Goal: Task Accomplishment & Management: Manage account settings

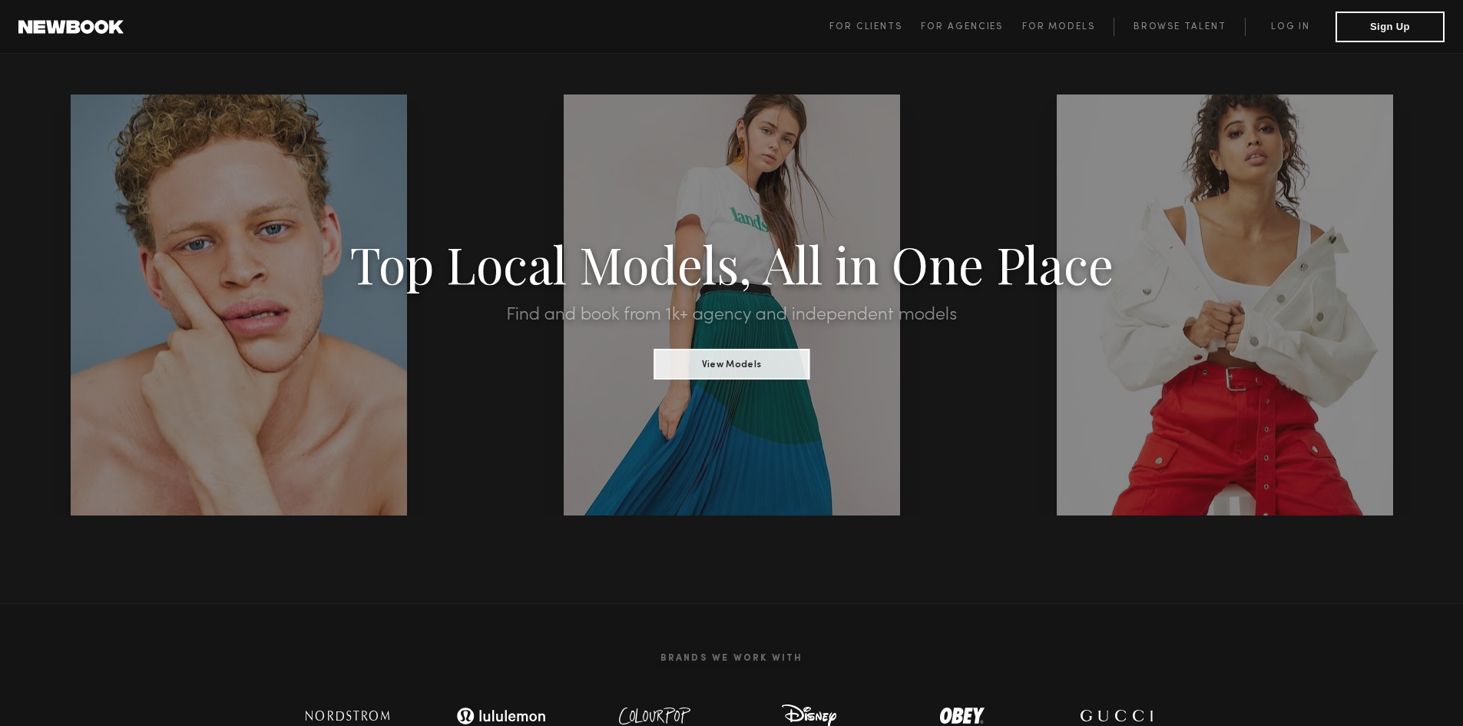
click at [1292, 29] on link "Log in" at bounding box center [1290, 27] width 91 height 18
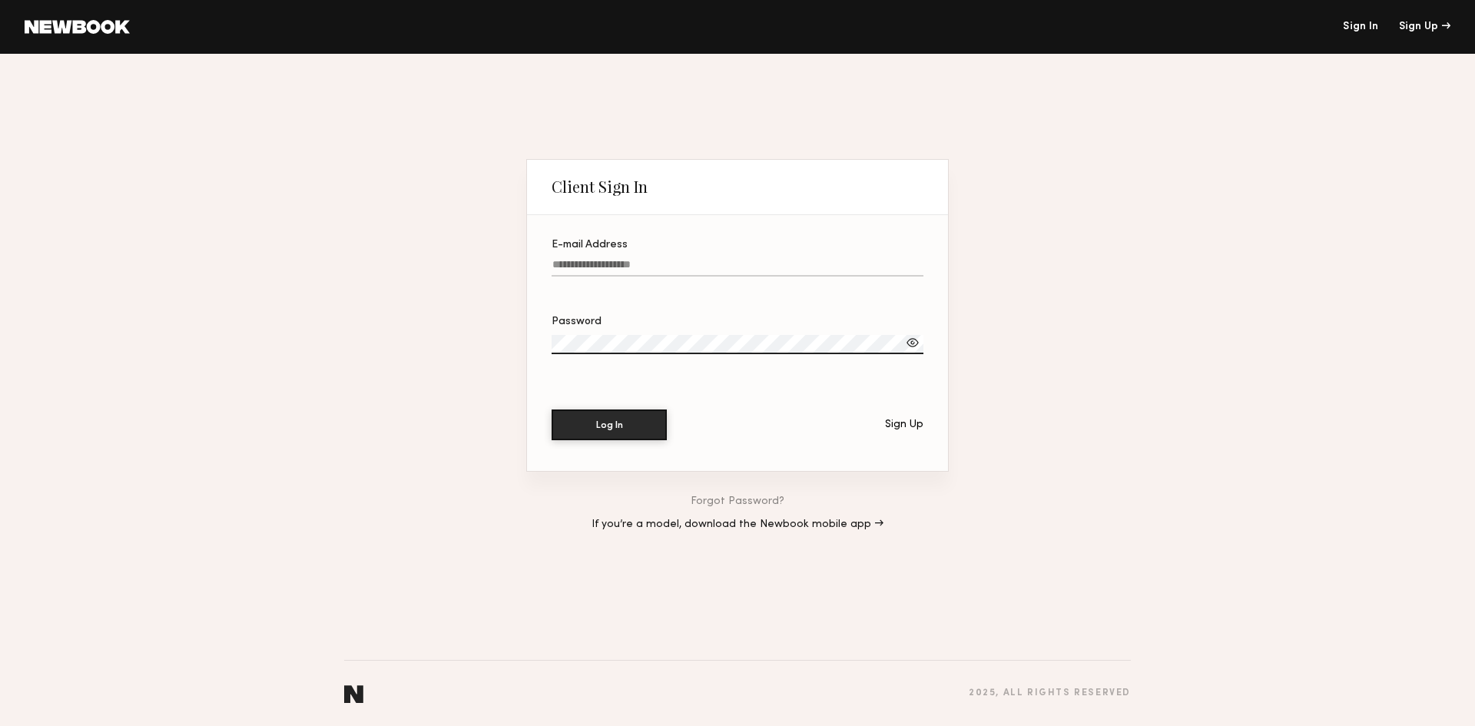
click at [654, 247] on div "E-mail Address" at bounding box center [737, 245] width 372 height 11
click at [654, 259] on input "E-mail Address" at bounding box center [737, 268] width 372 height 18
click at [644, 260] on input "E-mail Address" at bounding box center [737, 268] width 372 height 18
type input "**********"
click at [551, 409] on button "Log In" at bounding box center [608, 424] width 115 height 31
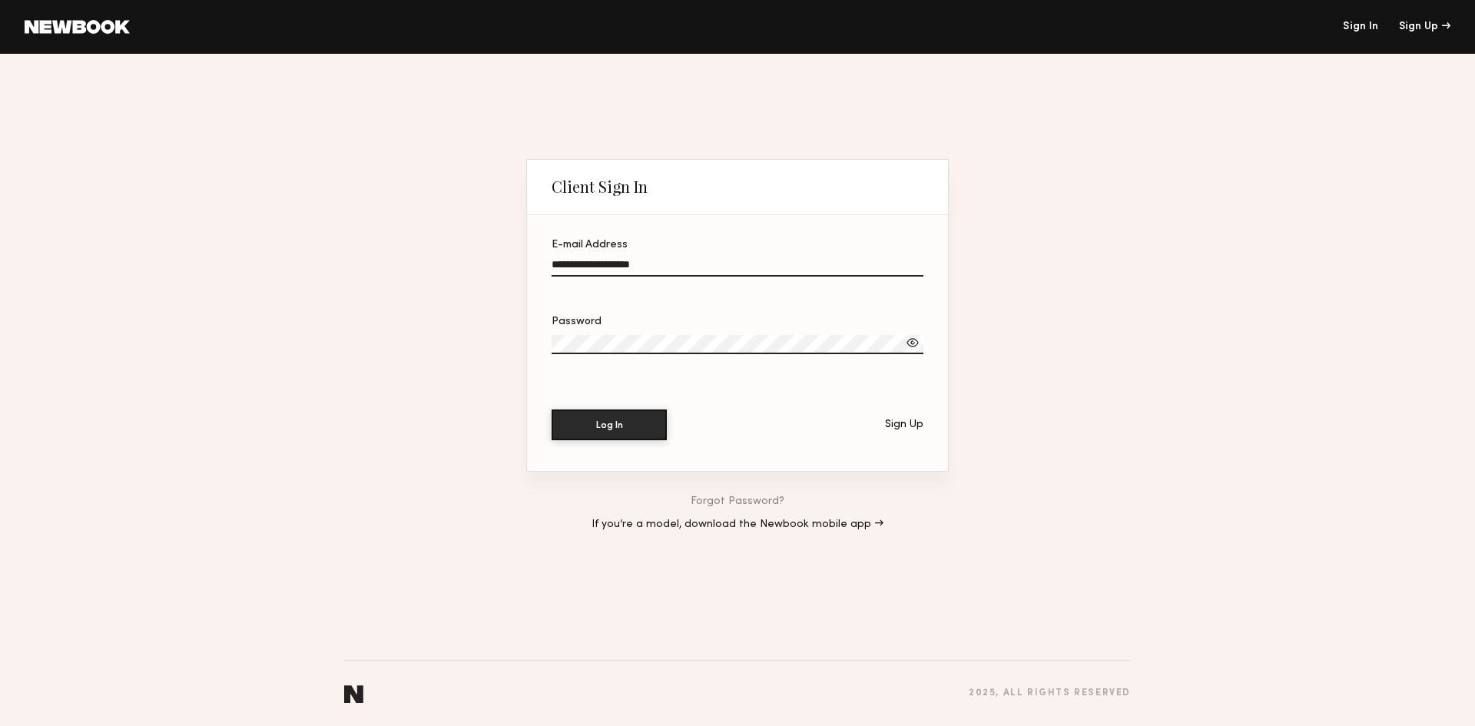
click at [654, 284] on div at bounding box center [737, 286] width 372 height 12
click at [654, 276] on input "**********" at bounding box center [737, 268] width 372 height 18
click at [630, 311] on section "**********" at bounding box center [737, 343] width 421 height 257
click at [551, 409] on button "Log In" at bounding box center [608, 424] width 115 height 31
click at [753, 498] on link "Forgot Password?" at bounding box center [737, 501] width 94 height 11
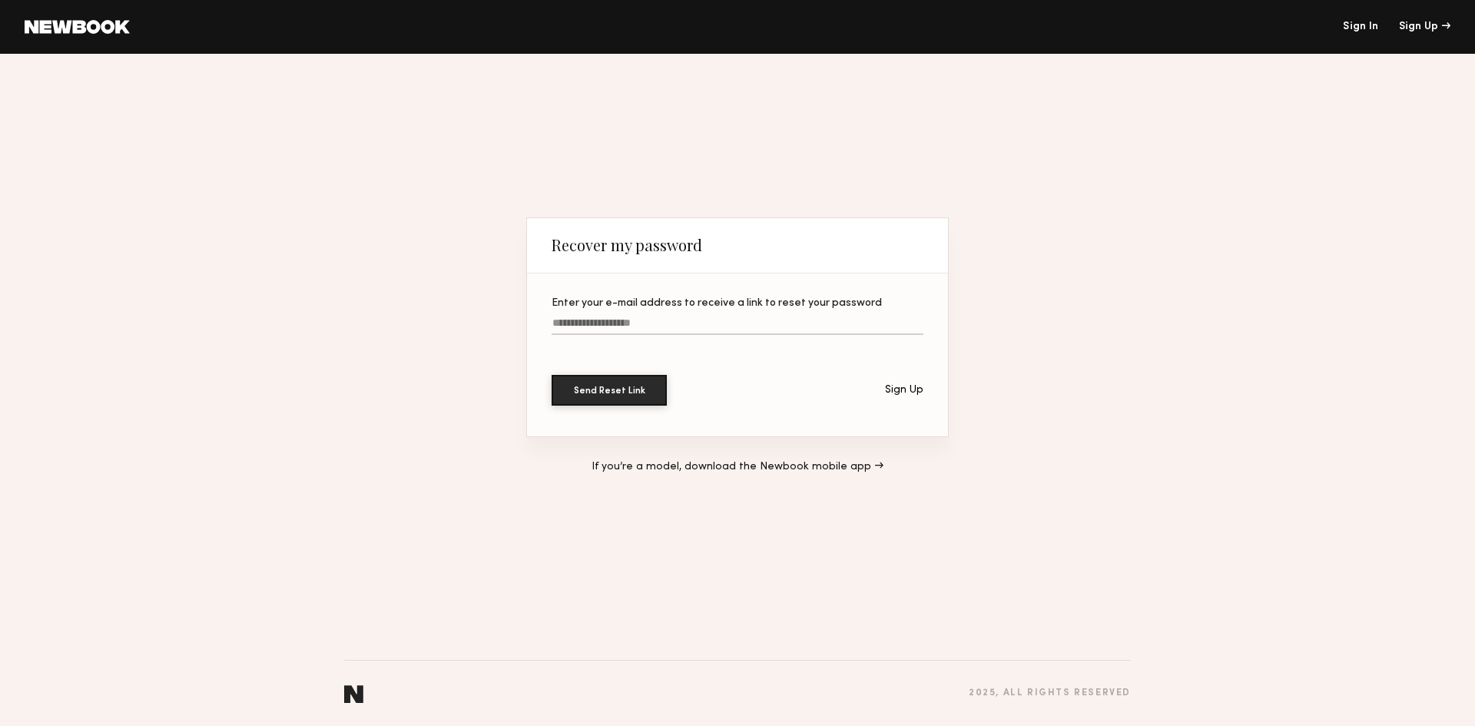
click at [575, 323] on input "Enter your e-mail address to receive a link to reset your password" at bounding box center [737, 326] width 372 height 18
type input "*"
type input "**********"
click at [551, 375] on button "Send Reset Link" at bounding box center [608, 390] width 115 height 31
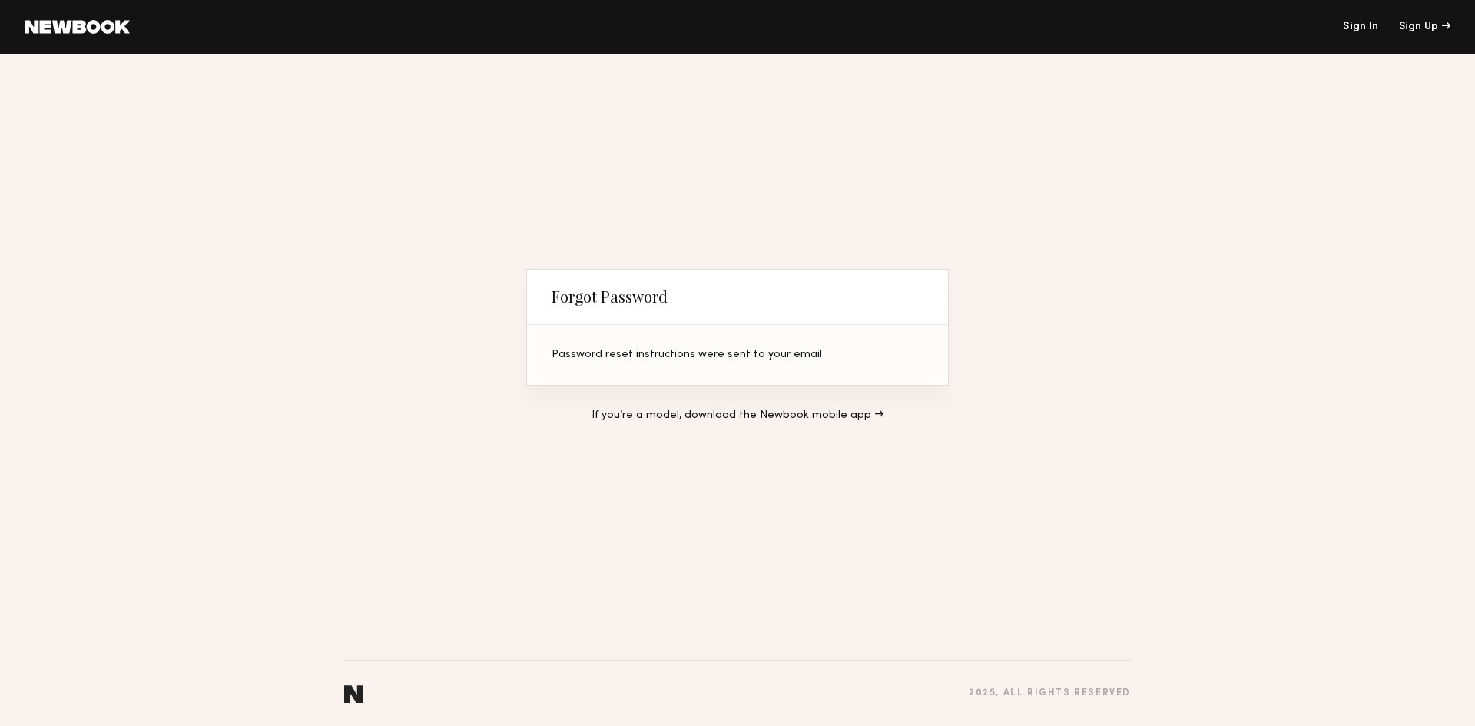
click at [1407, 366] on div "Forgot Password Password reset instructions were sent to your email If you’re a…" at bounding box center [737, 390] width 1475 height 672
drag, startPoint x: 959, startPoint y: 244, endPoint x: 965, endPoint y: 251, distance: 9.2
click at [959, 250] on div "Forgot Password Password reset instructions were sent to your email If you’re a…" at bounding box center [737, 390] width 1475 height 672
click at [908, 433] on div "If you’re a model, download the Newbook mobile app →" at bounding box center [737, 416] width 422 height 60
click at [1022, 451] on div "Forgot Password Password reset instructions were sent to your email If you’re a…" at bounding box center [737, 390] width 1475 height 672
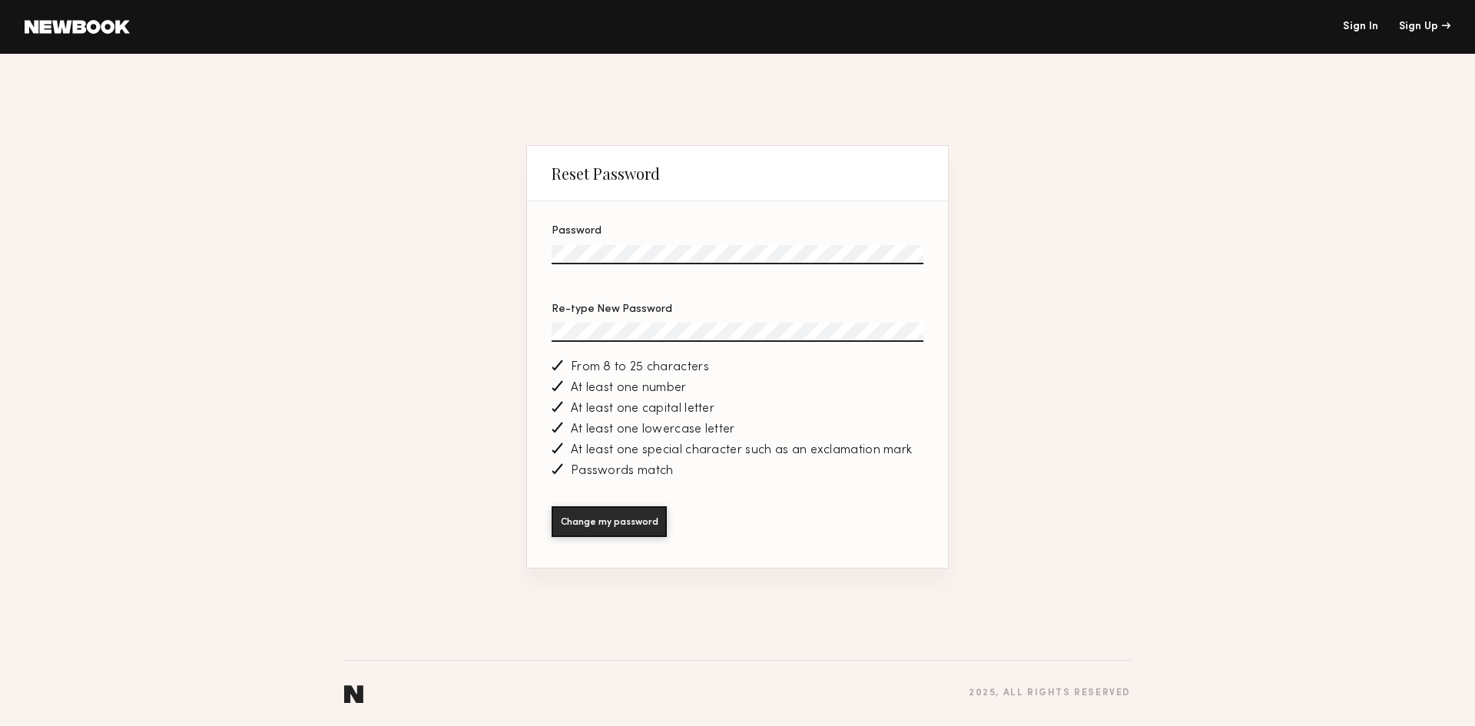
click at [551, 506] on button "Change my password" at bounding box center [608, 521] width 115 height 31
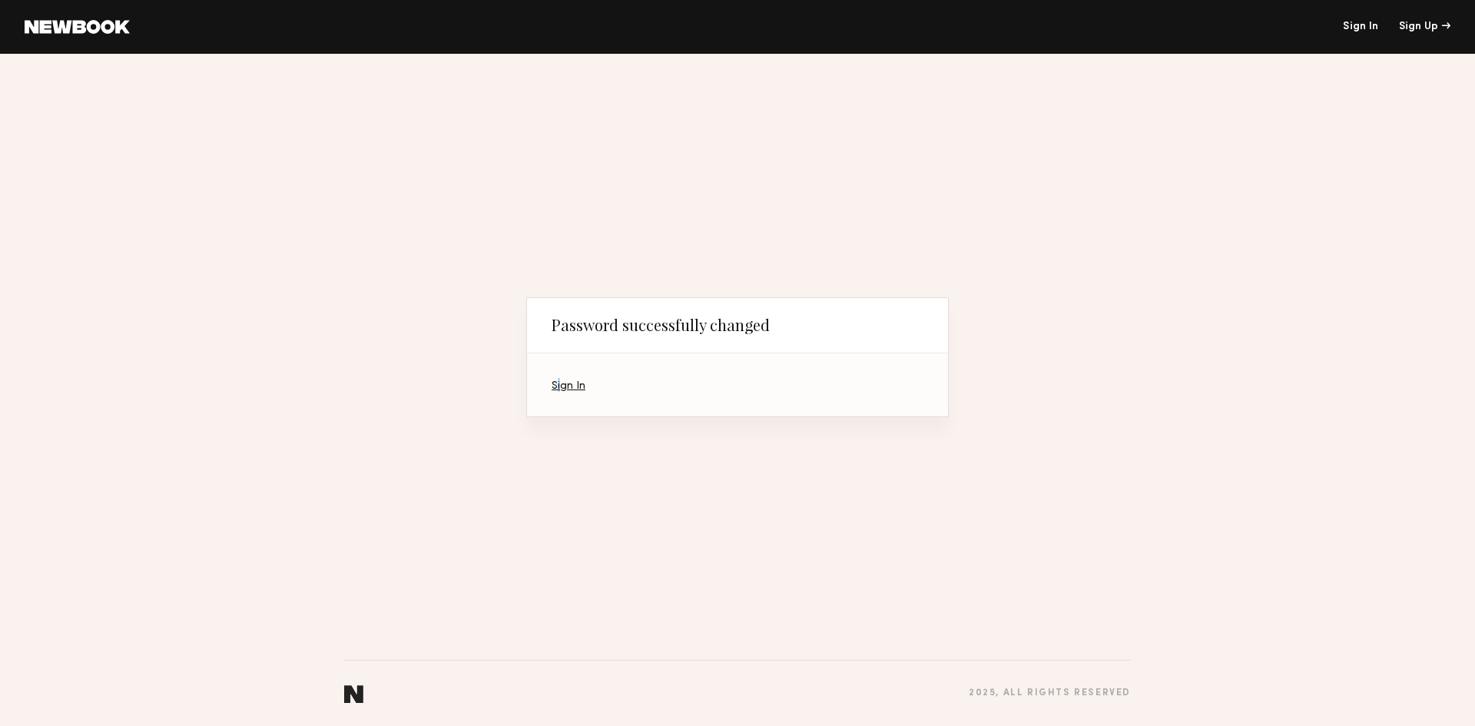
drag, startPoint x: 558, startPoint y: 402, endPoint x: 563, endPoint y: 395, distance: 9.0
click at [561, 398] on section "Sign In" at bounding box center [737, 384] width 421 height 63
click at [563, 395] on section "Sign In" at bounding box center [737, 384] width 421 height 63
click at [568, 381] on link "Sign In" at bounding box center [568, 386] width 34 height 10
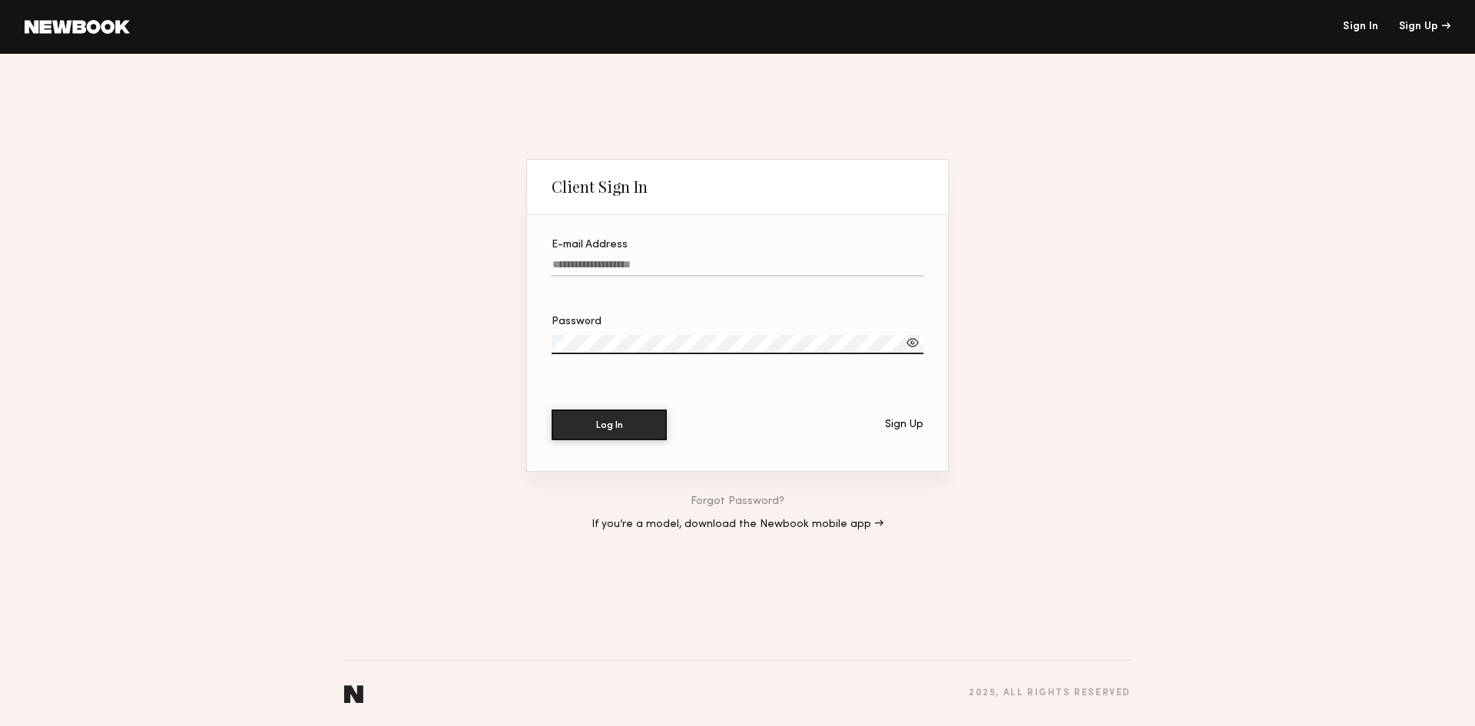
click at [671, 270] on input "E-mail Address" at bounding box center [737, 268] width 372 height 18
type input "**********"
click at [551, 409] on button "Log In" at bounding box center [608, 424] width 115 height 31
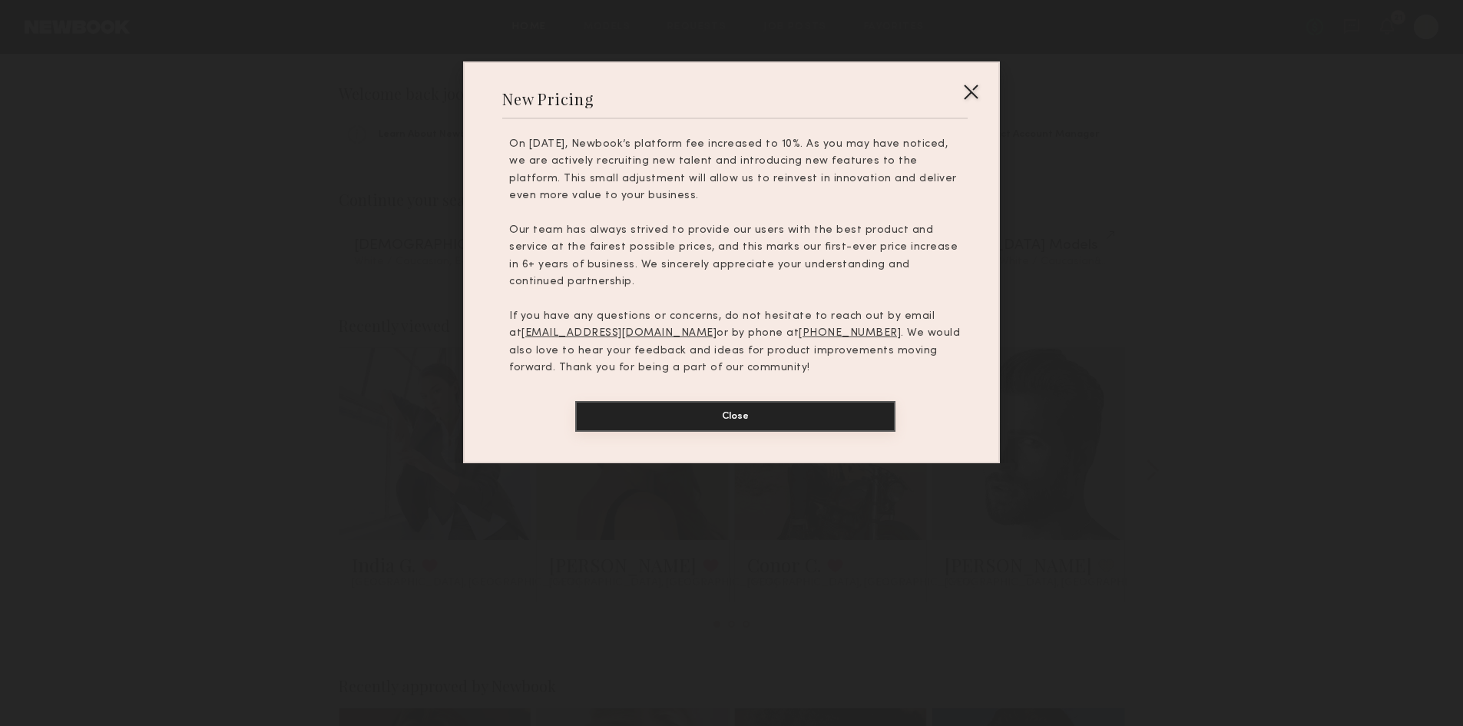
click at [817, 401] on button "Close" at bounding box center [735, 416] width 320 height 31
